Goal: Information Seeking & Learning: Learn about a topic

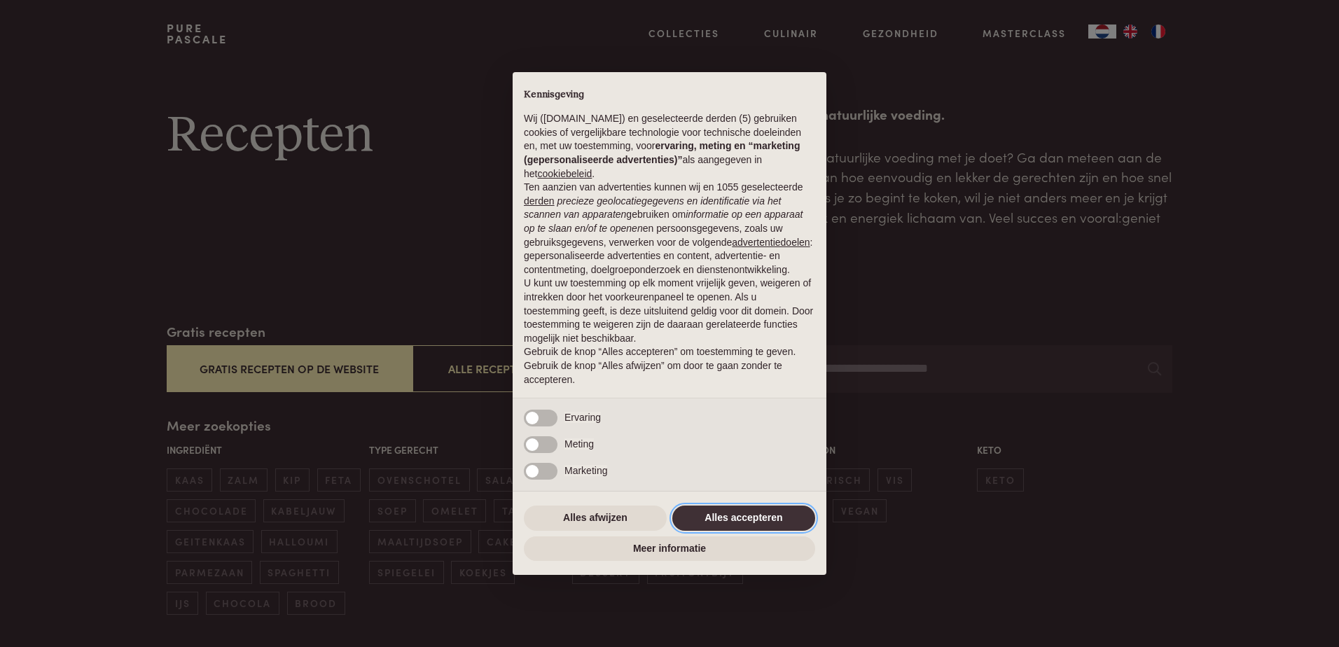
click at [707, 516] on button "Alles accepteren" at bounding box center [743, 518] width 143 height 25
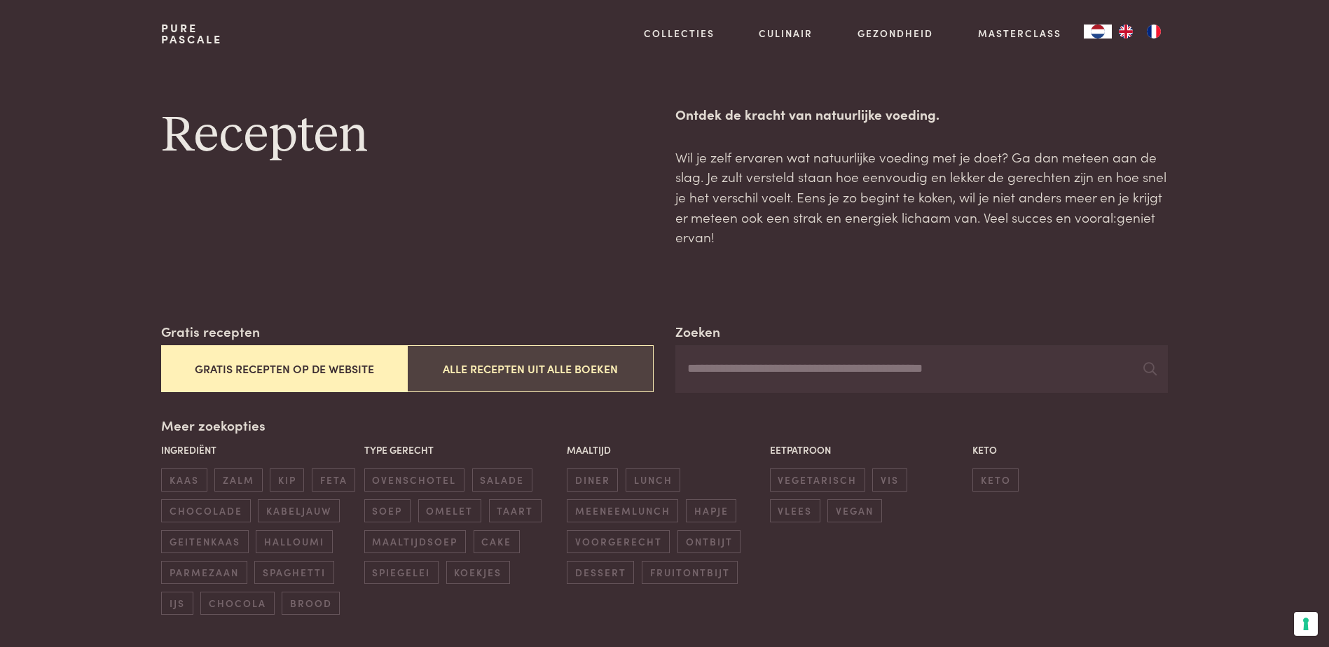
click at [458, 370] on button "Alle recepten uit alle boeken" at bounding box center [530, 368] width 246 height 47
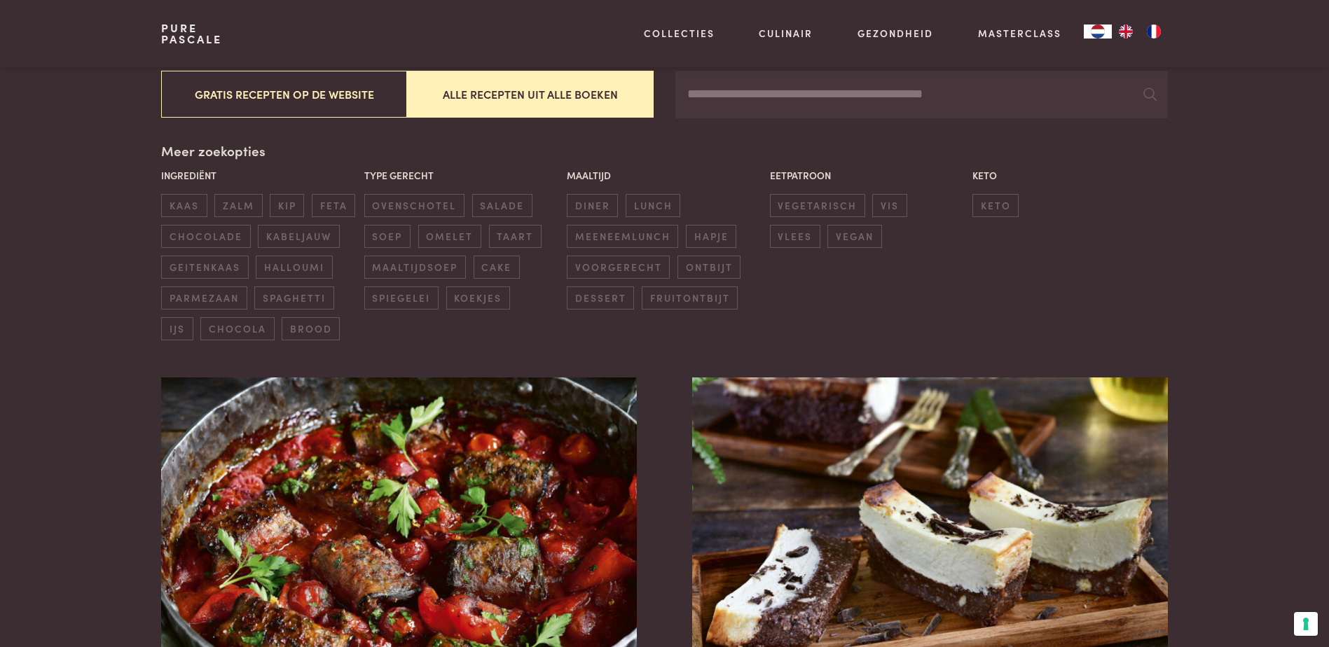
scroll to position [322, 0]
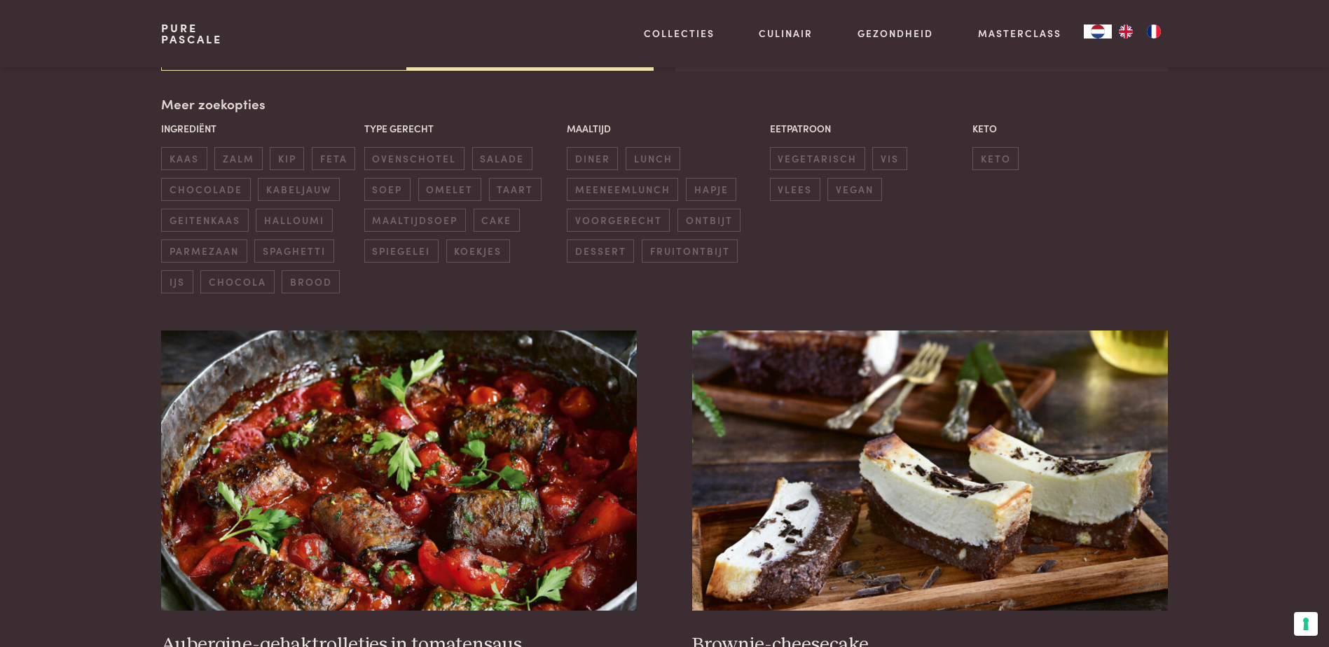
click at [209, 127] on p "Ingrediënt" at bounding box center [258, 128] width 195 height 15
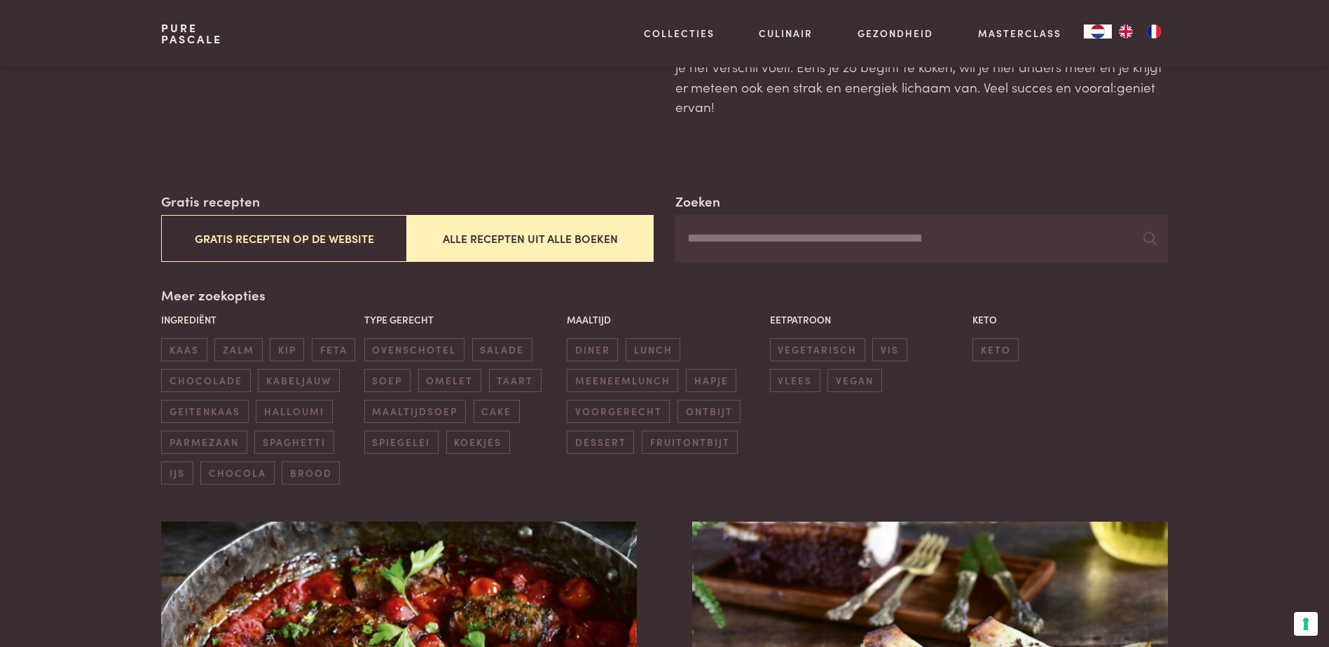
scroll to position [111, 0]
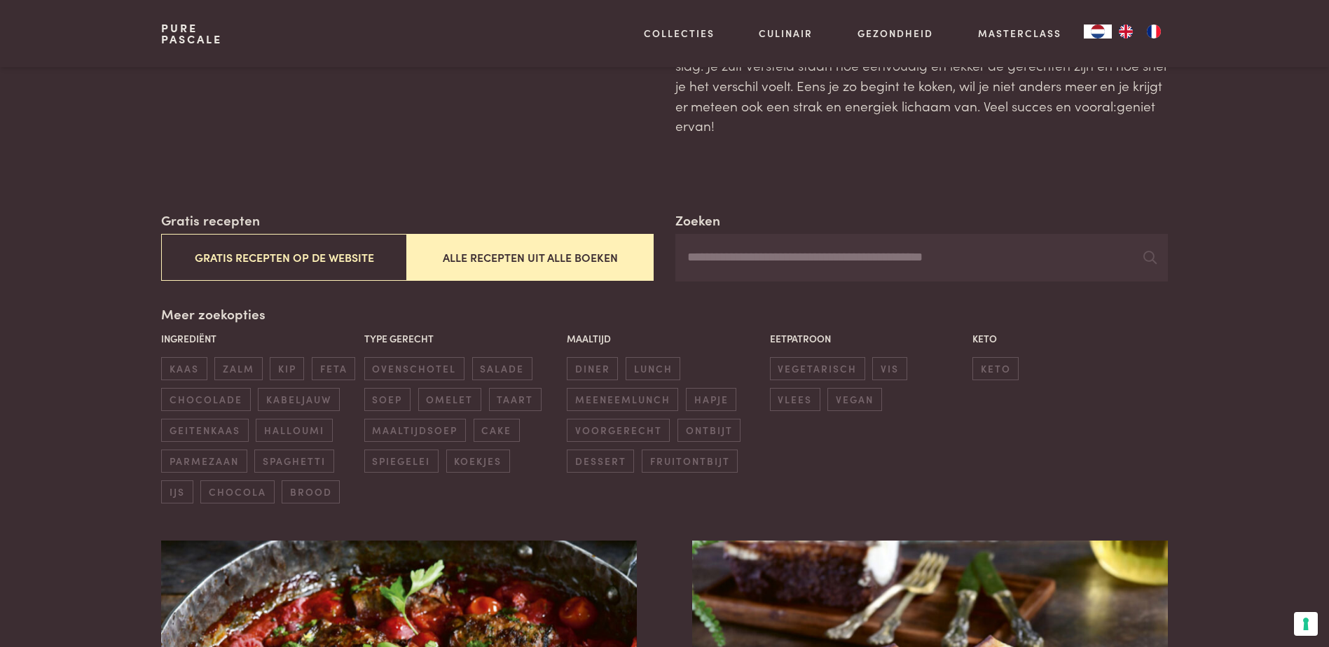
click at [752, 253] on input "Zoeken" at bounding box center [921, 258] width 492 height 48
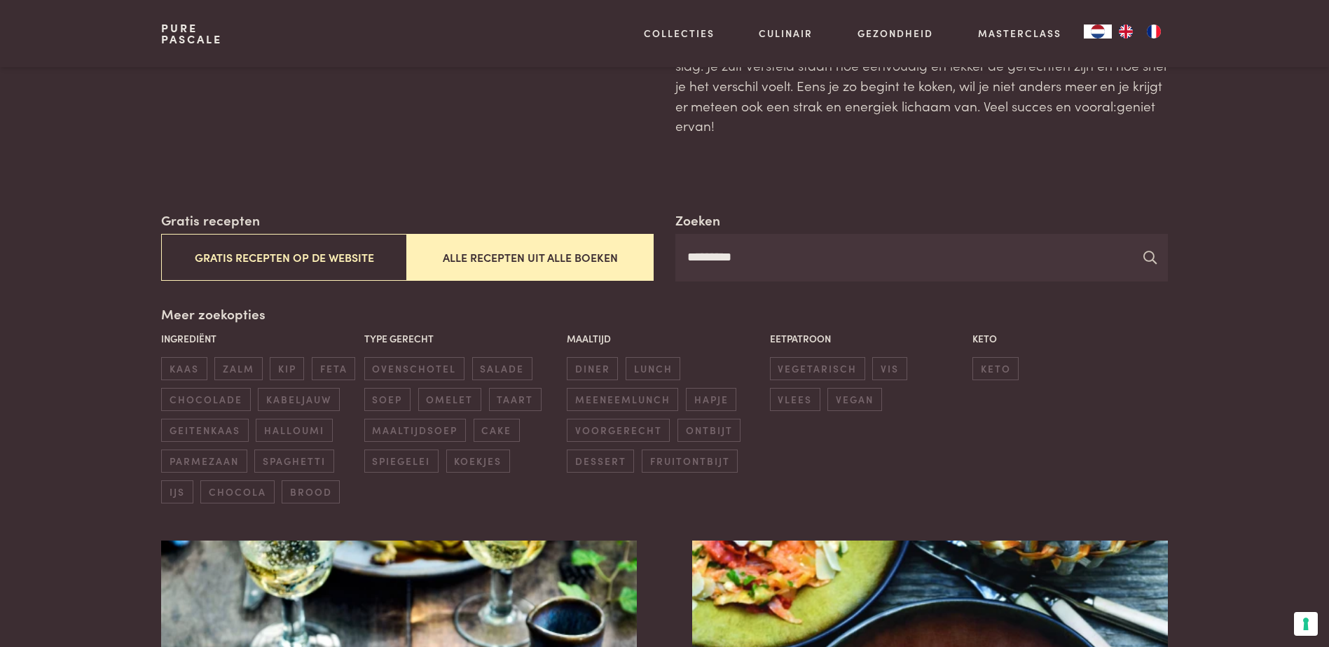
click at [1154, 265] on div at bounding box center [1149, 257] width 13 height 21
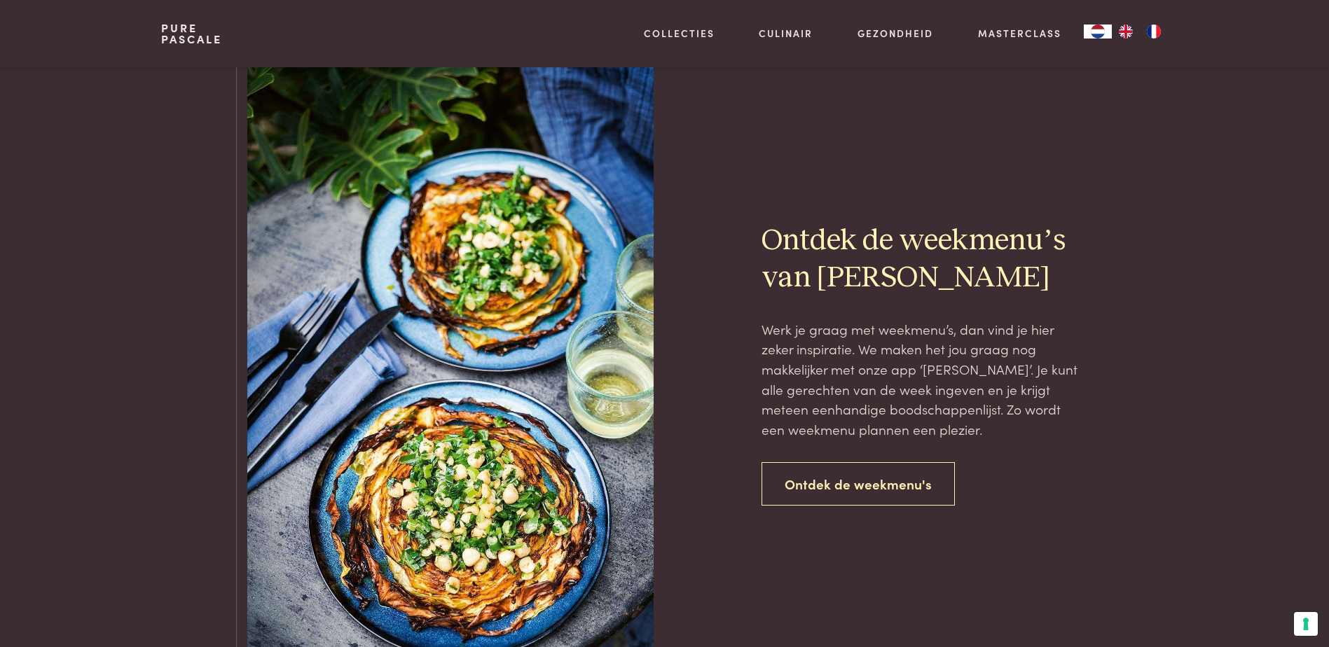
scroll to position [3053, 0]
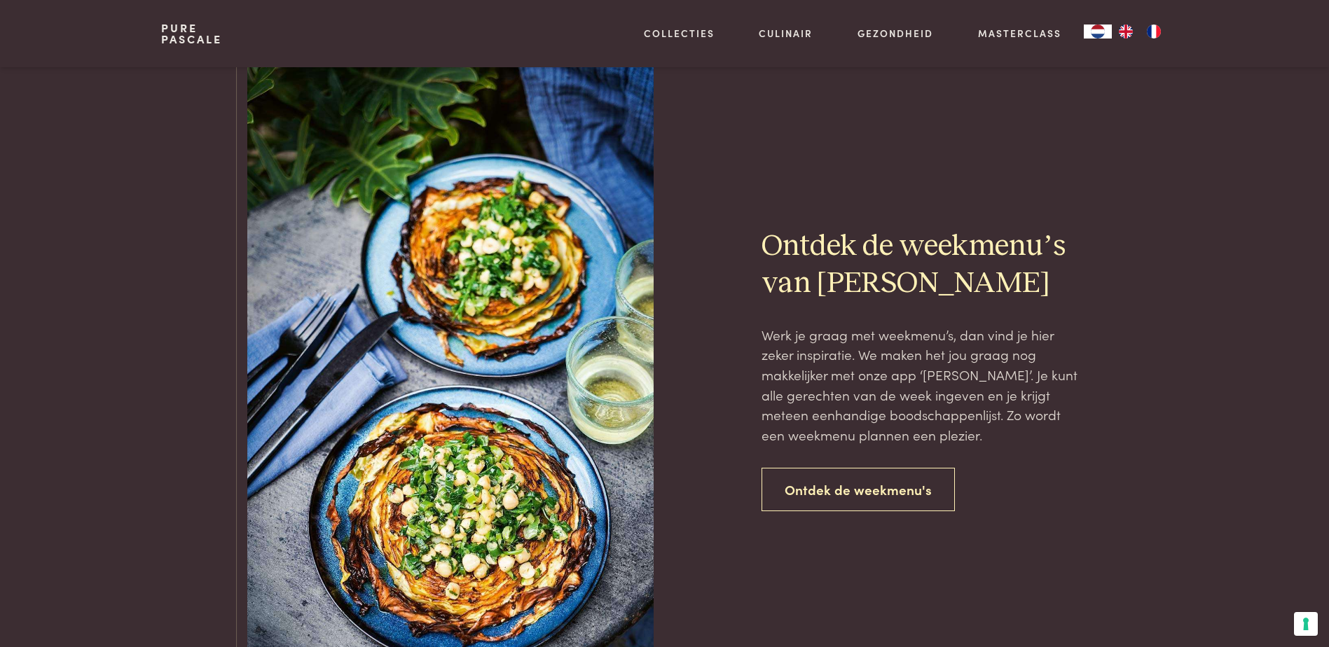
click at [485, 329] on img at bounding box center [450, 369] width 406 height 609
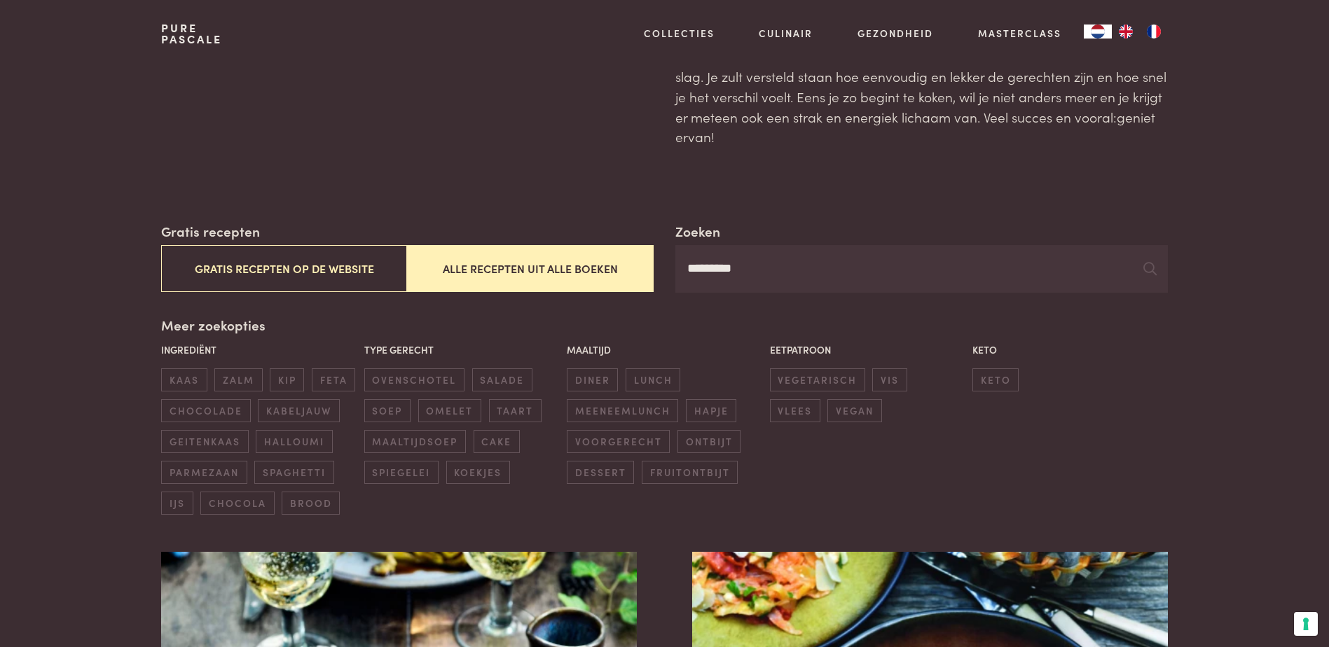
scroll to position [0, 0]
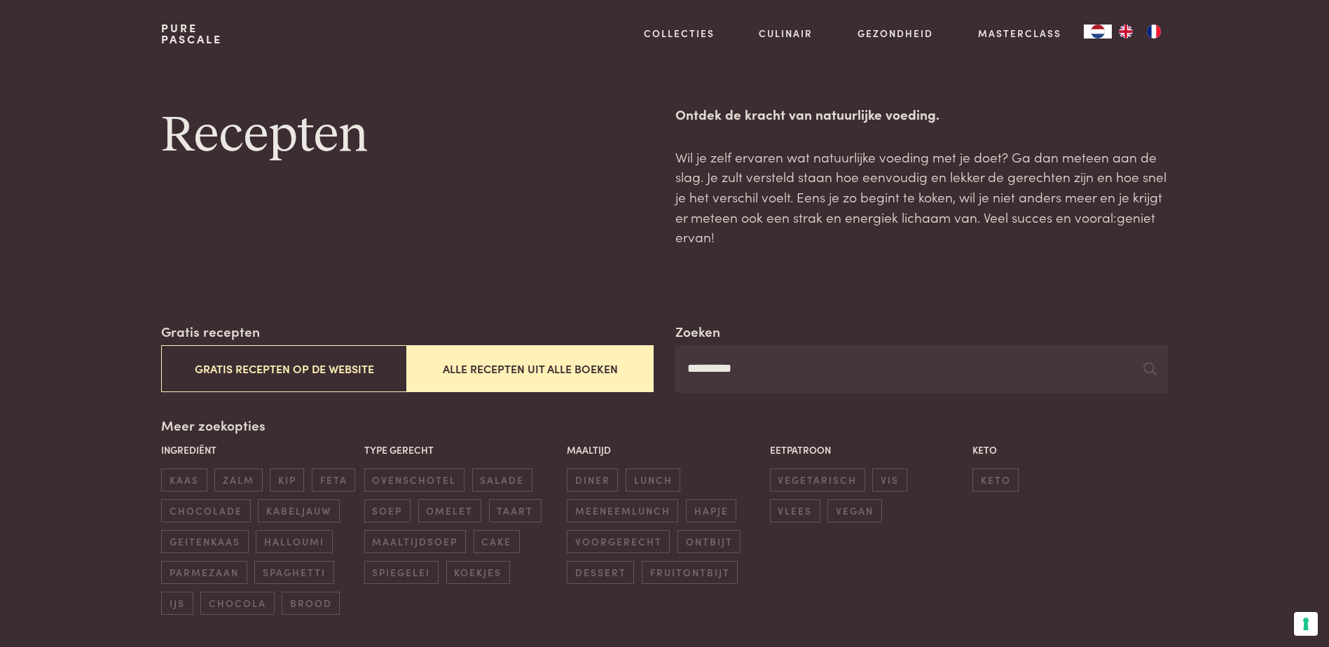
click at [711, 369] on input "*********" at bounding box center [921, 369] width 492 height 48
click at [1154, 375] on icon at bounding box center [1149, 368] width 13 height 13
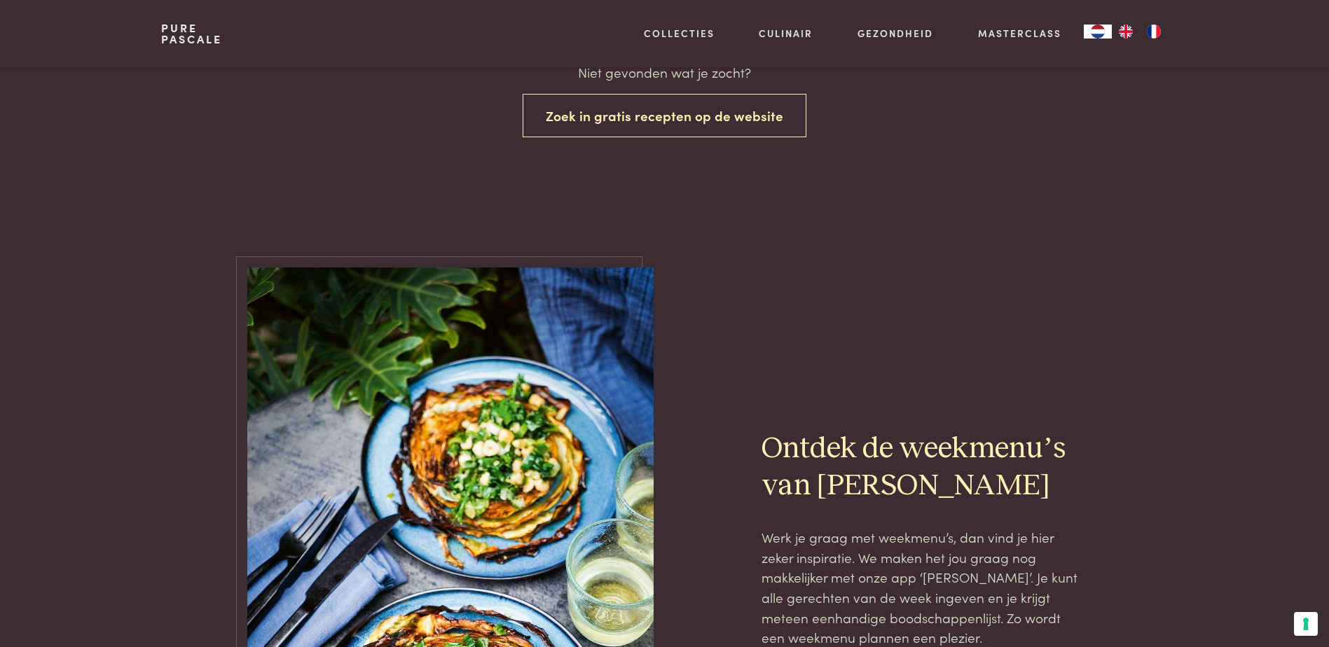
scroll to position [560, 0]
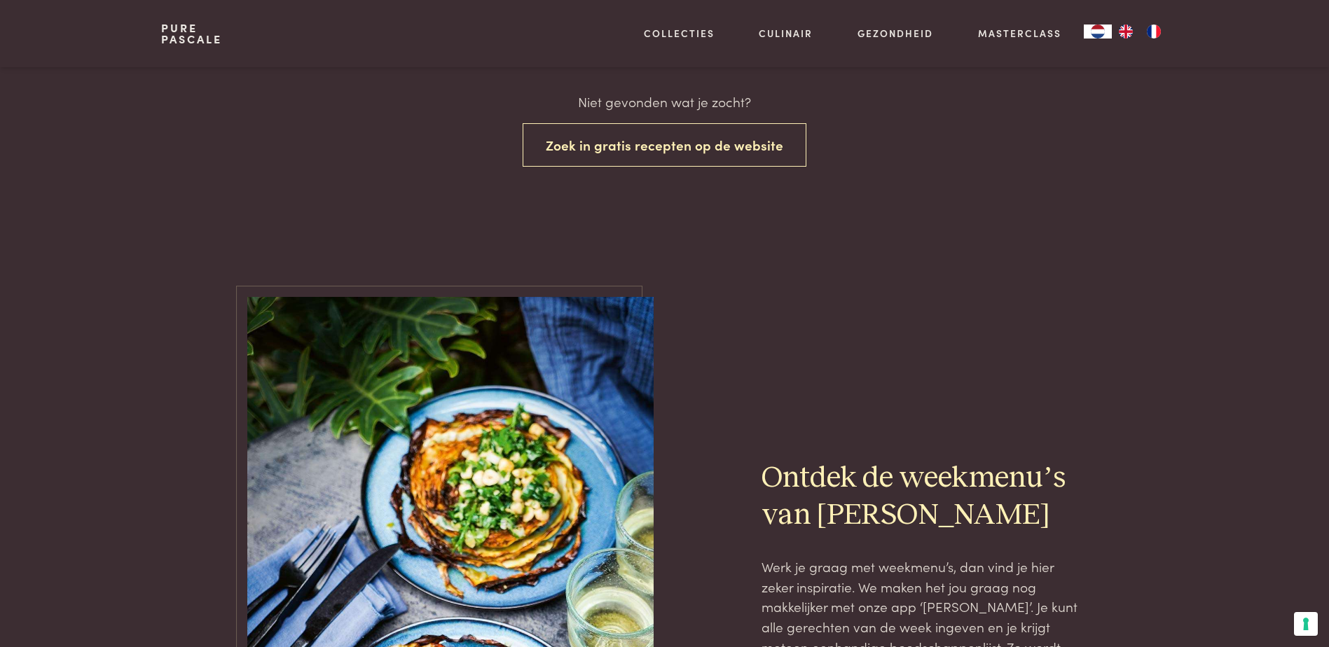
click at [577, 419] on img at bounding box center [450, 601] width 406 height 609
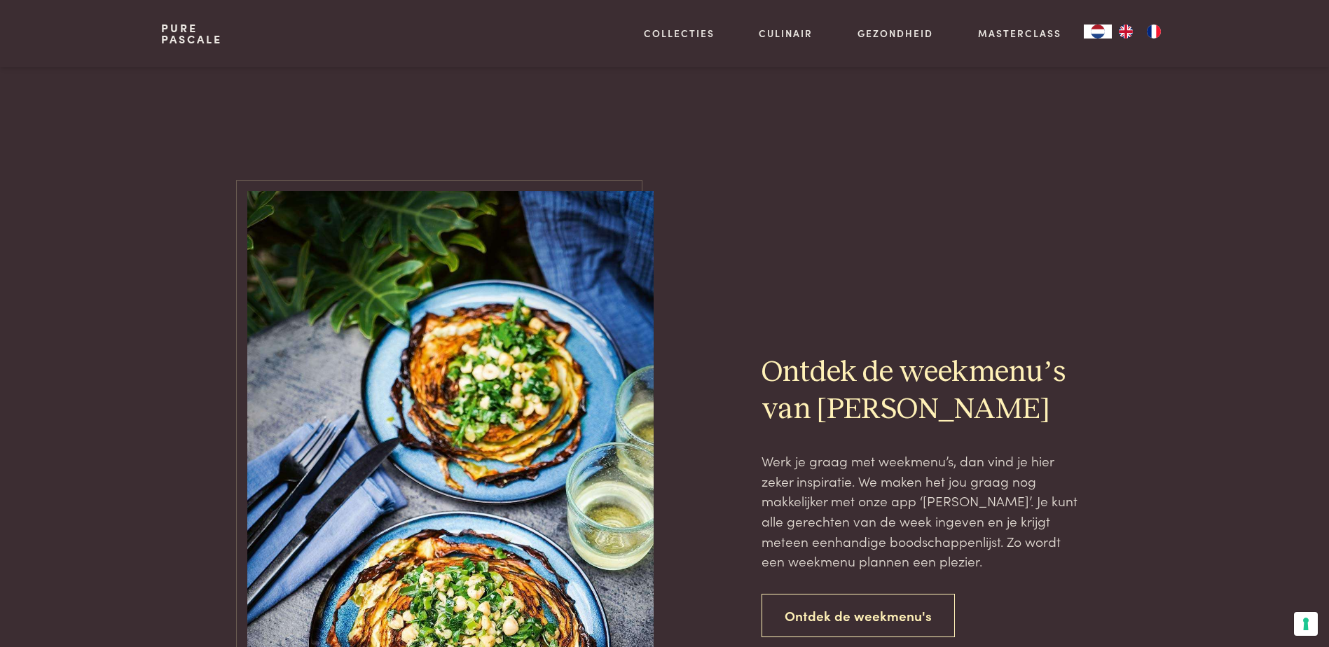
scroll to position [700, 0]
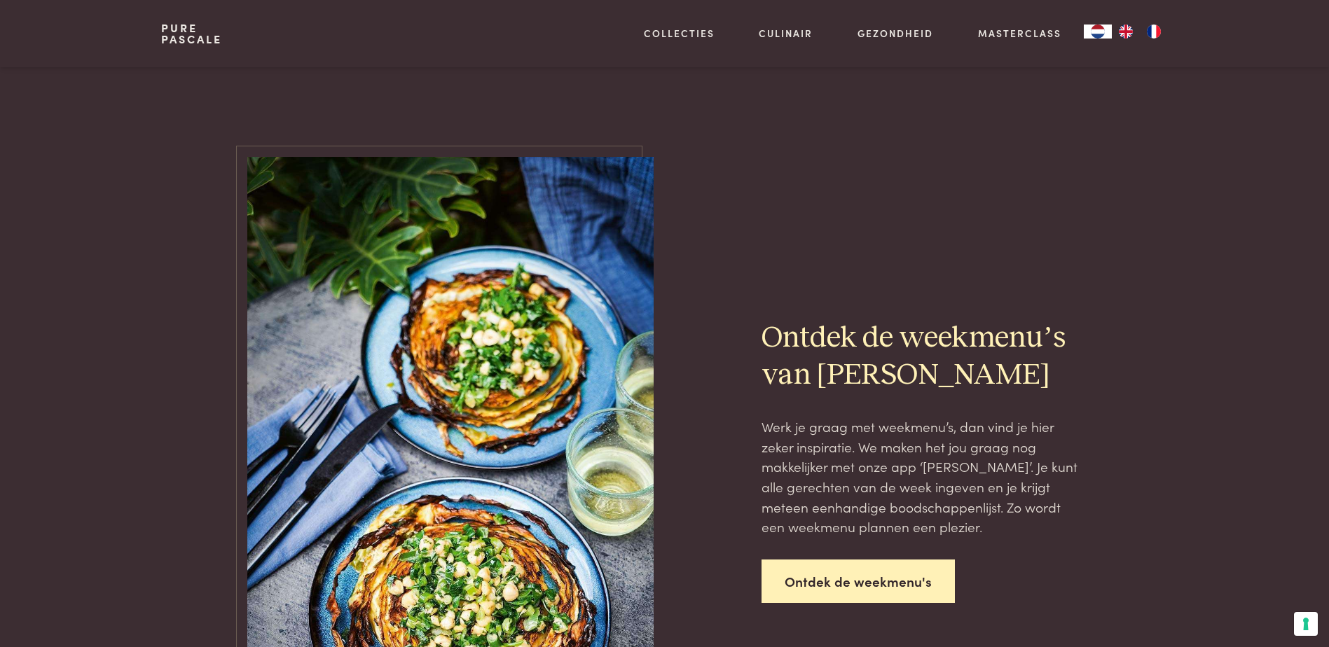
click at [890, 579] on link "Ontdek de weekmenu's" at bounding box center [857, 582] width 193 height 44
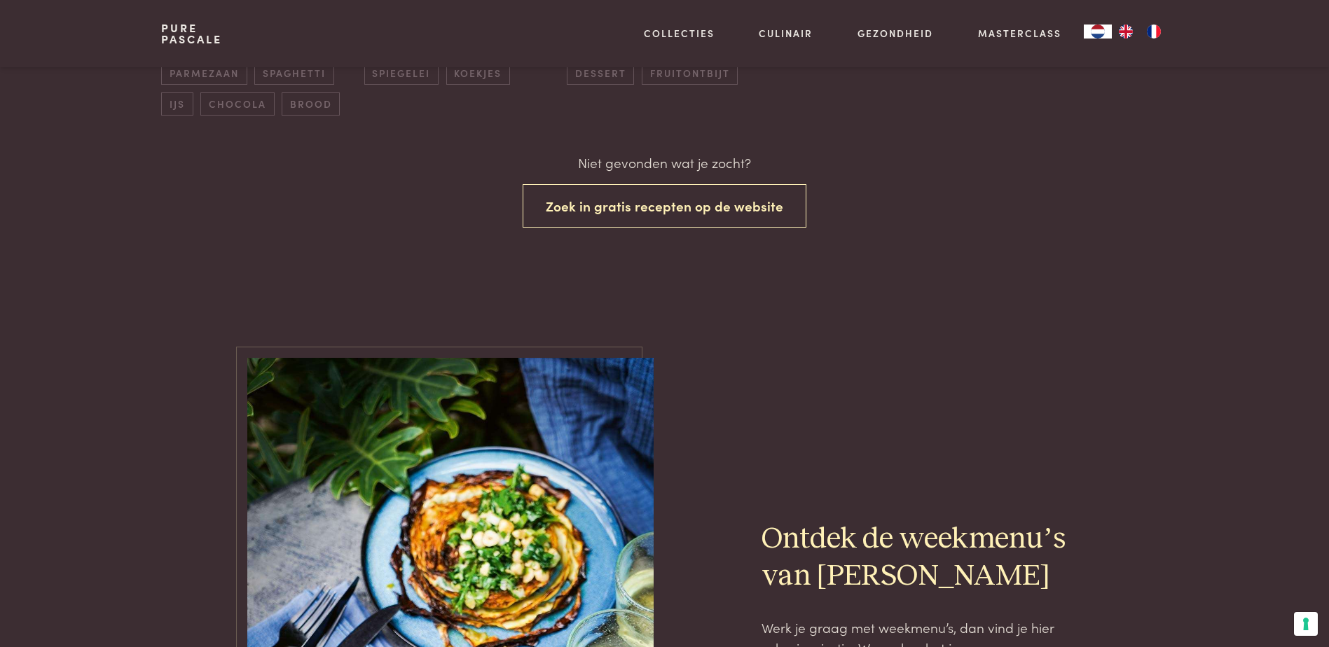
scroll to position [140, 0]
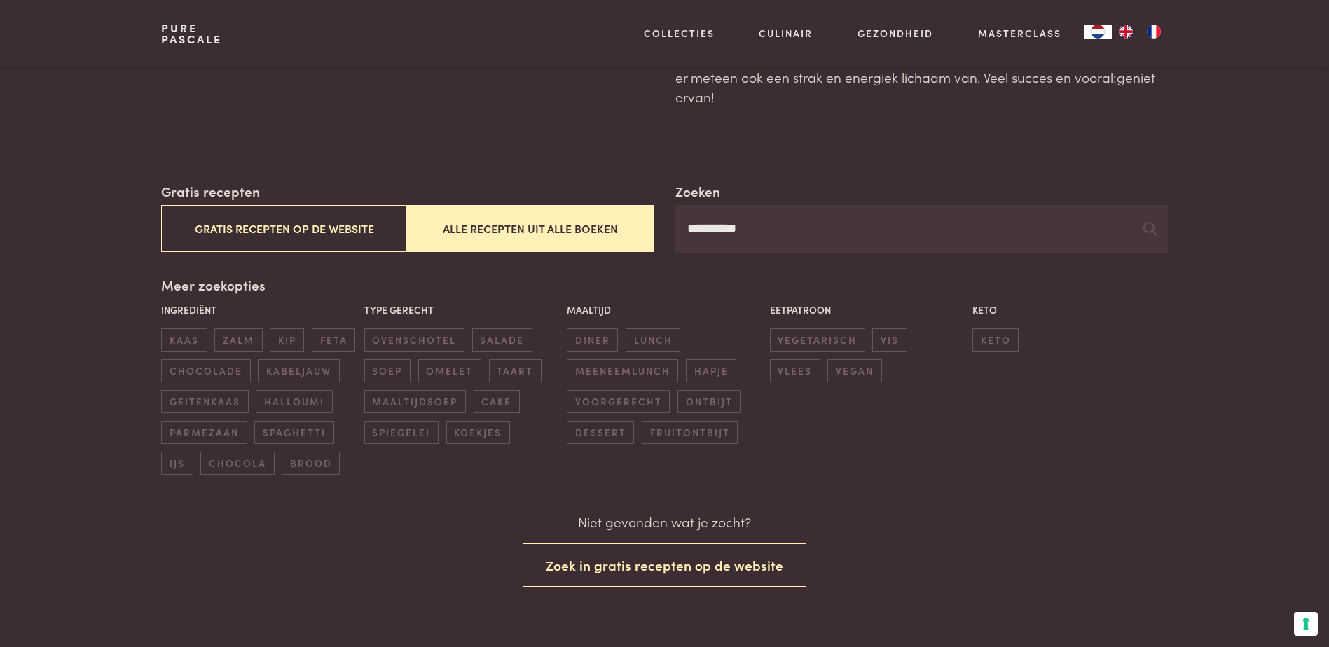
click at [719, 231] on input "**********" at bounding box center [921, 229] width 492 height 48
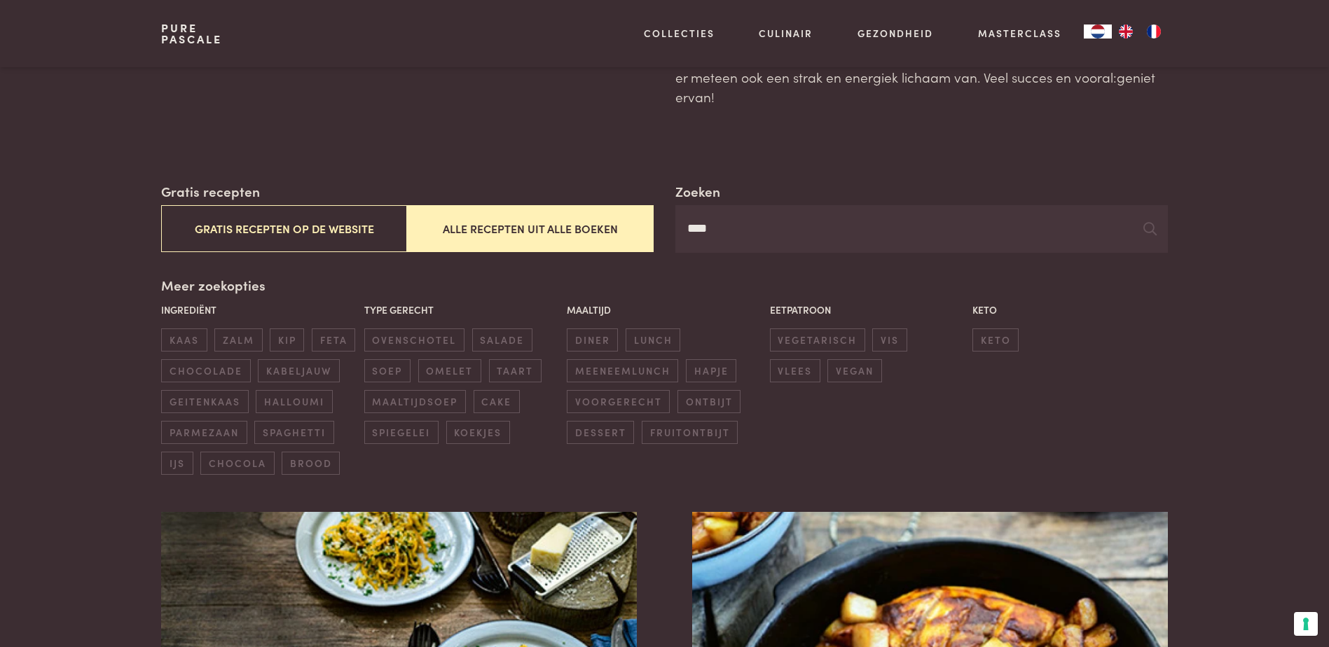
click at [1162, 230] on input "****" at bounding box center [921, 229] width 492 height 48
type input "****"
click at [1152, 235] on icon at bounding box center [1149, 228] width 13 height 13
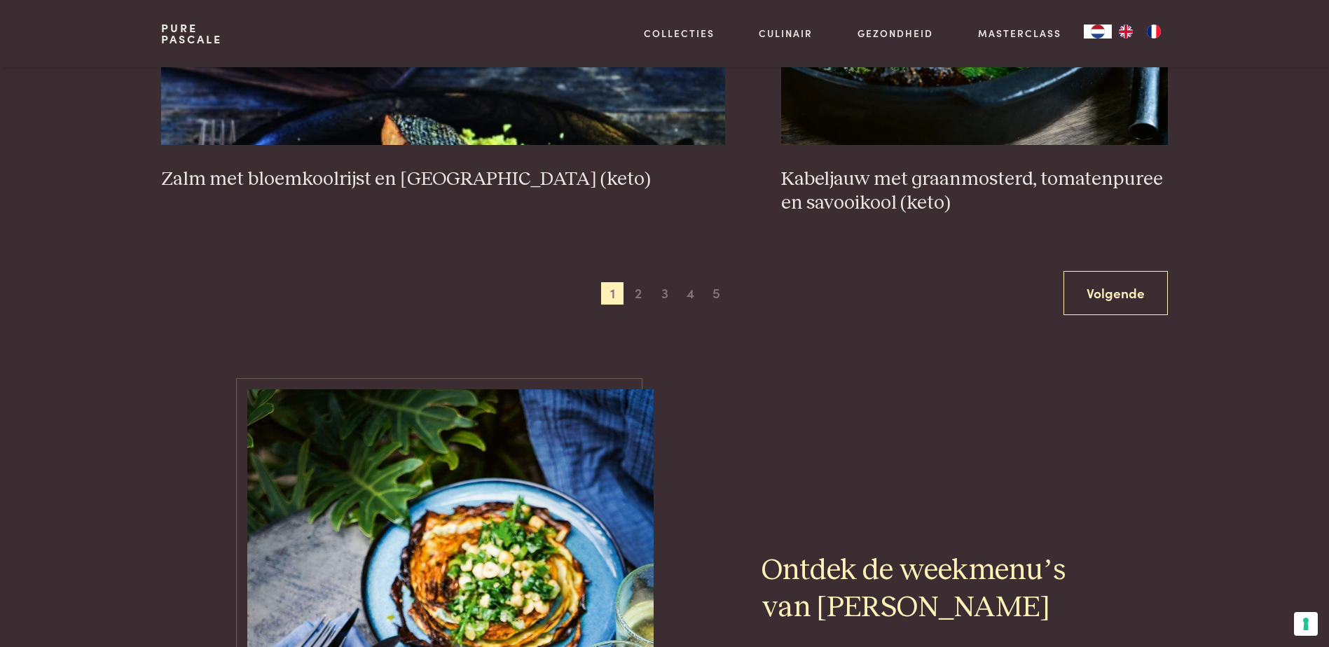
scroll to position [2802, 0]
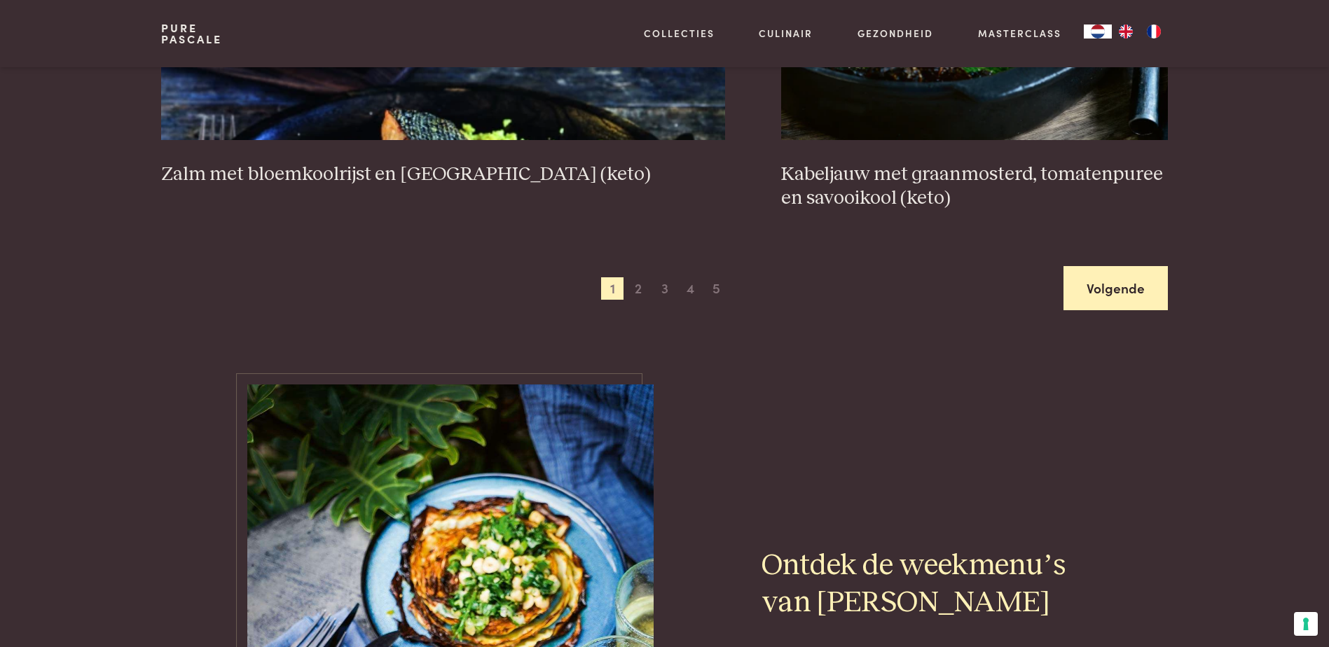
click at [1112, 284] on link "Volgende" at bounding box center [1115, 288] width 104 height 44
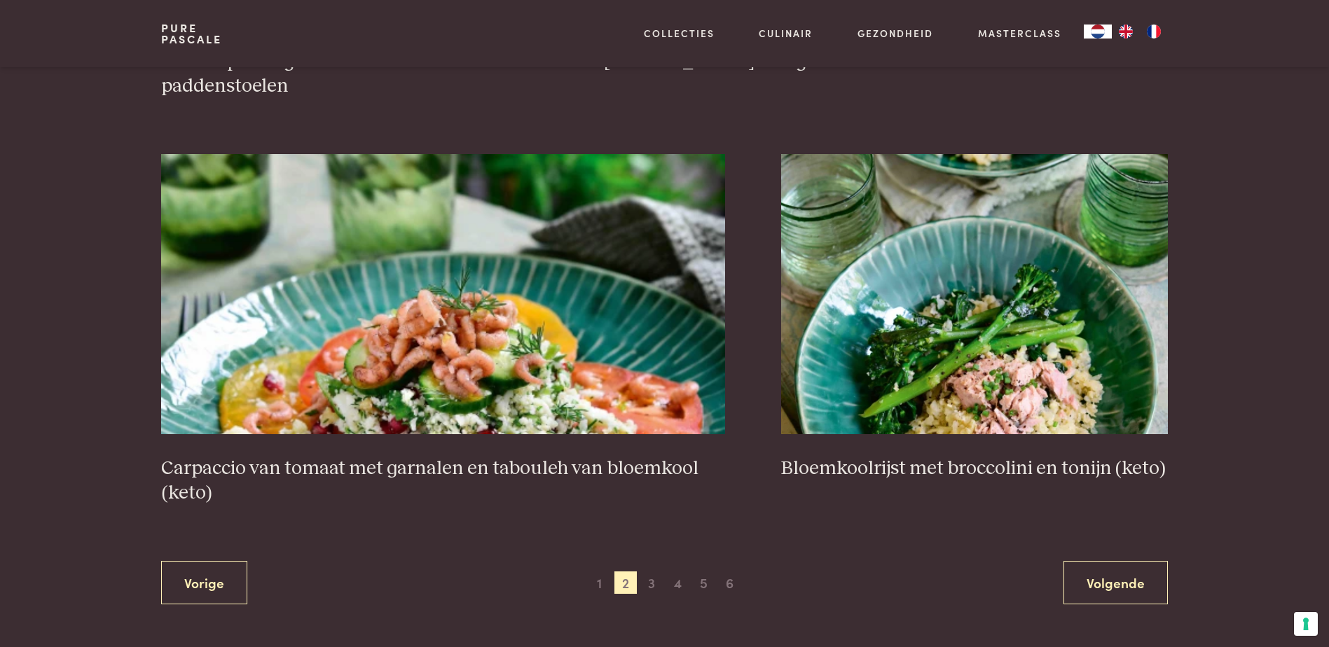
scroll to position [2563, 0]
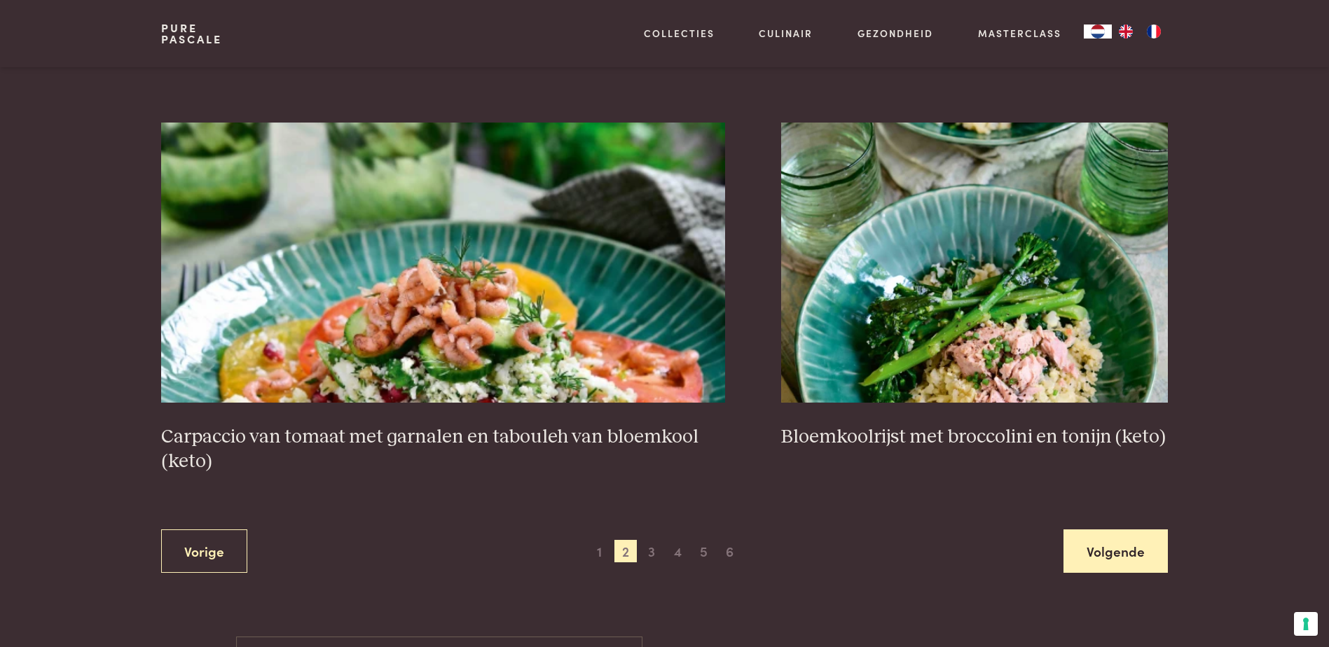
click at [1101, 537] on link "Volgende" at bounding box center [1115, 552] width 104 height 44
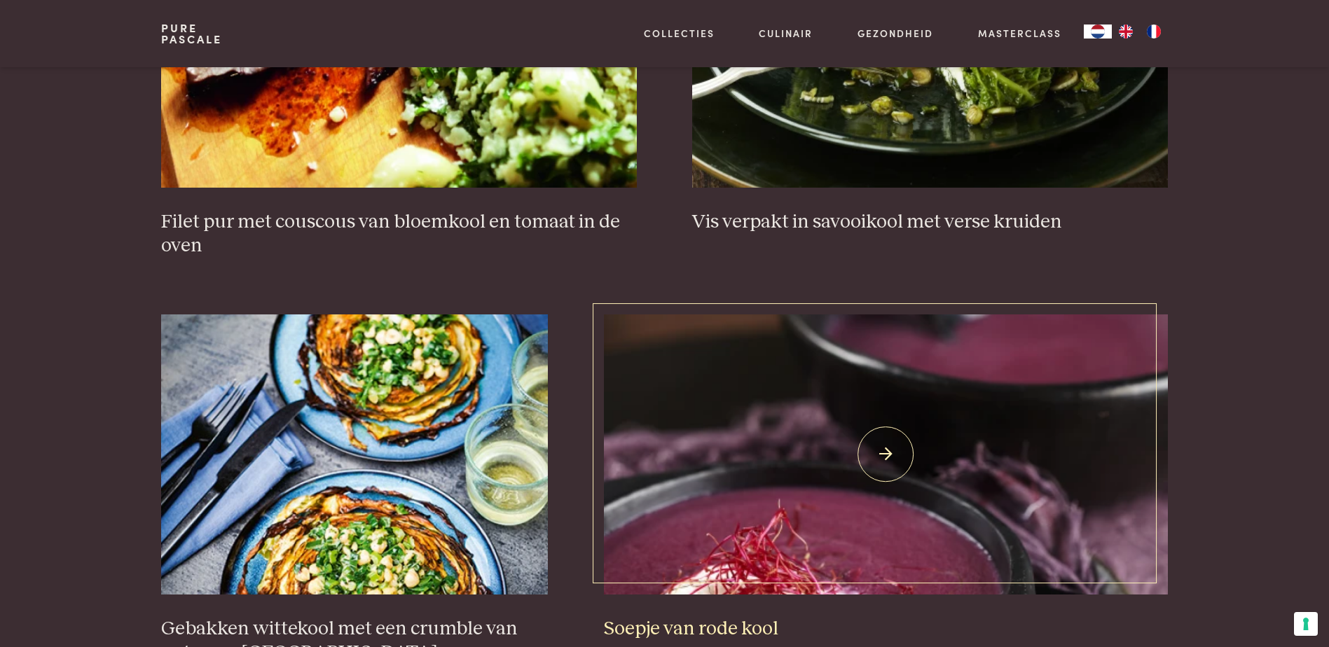
scroll to position [812, 0]
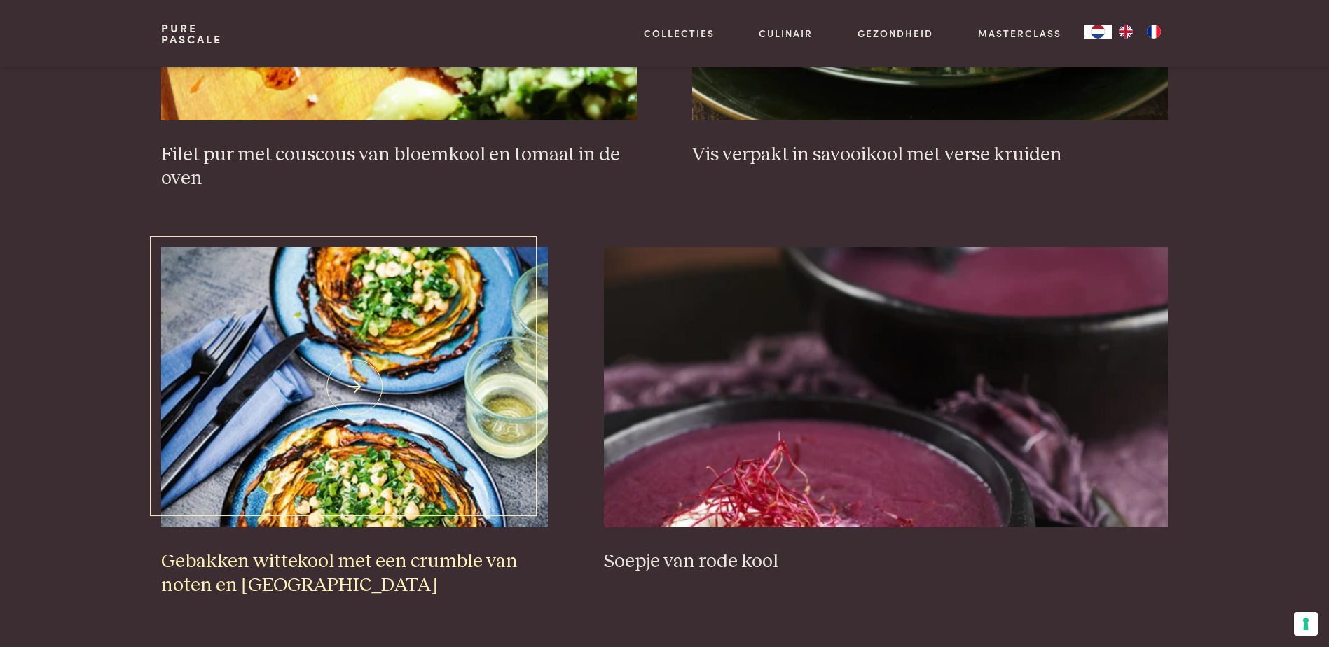
click at [377, 565] on h3 "Gebakken wittekool met een crumble van noten en [GEOGRAPHIC_DATA]" at bounding box center [354, 574] width 387 height 48
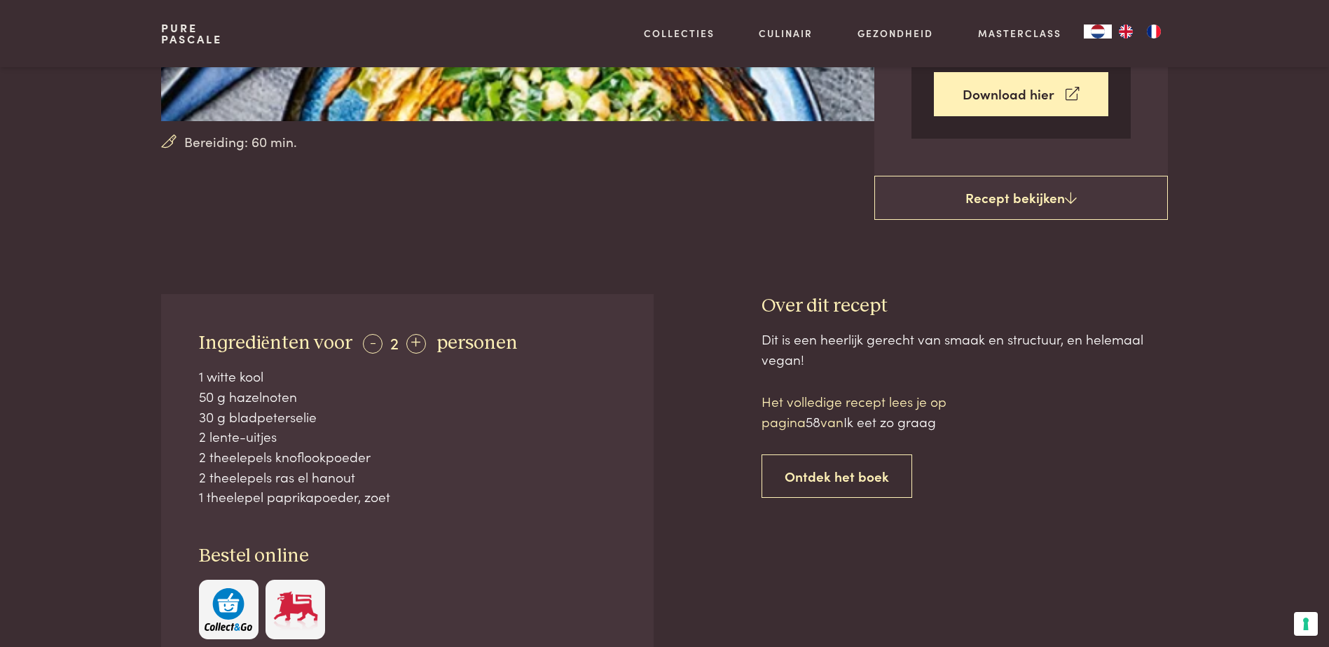
scroll to position [420, 0]
